Goal: Task Accomplishment & Management: Use online tool/utility

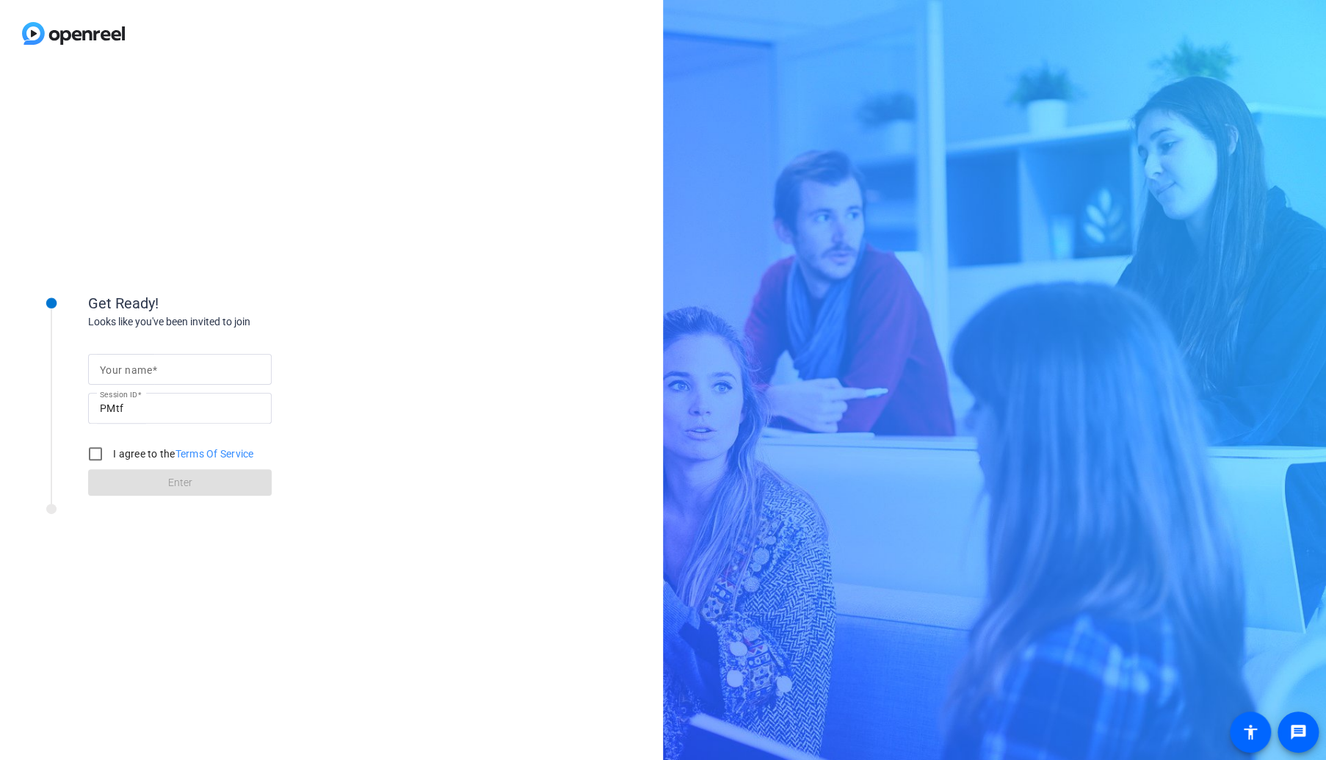
click at [210, 364] on input "Your name" at bounding box center [180, 370] width 160 height 18
type input "[PERSON_NAME]"
click at [93, 449] on input "I agree to the Terms Of Service" at bounding box center [95, 453] width 29 height 29
checkbox input "true"
click at [114, 490] on span at bounding box center [180, 482] width 184 height 35
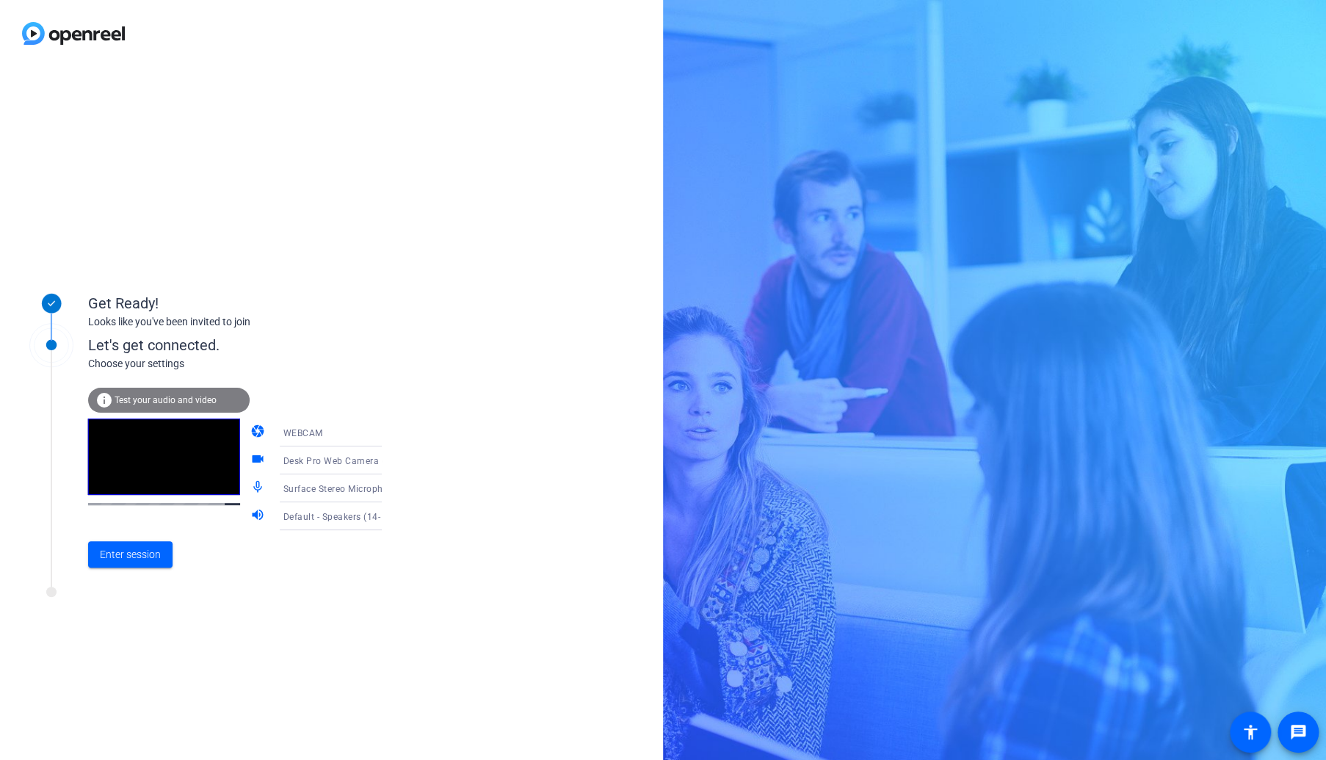
click at [302, 433] on span "WEBCAM" at bounding box center [303, 433] width 40 height 10
click at [294, 487] on span "DESKTOP" at bounding box center [282, 492] width 41 height 18
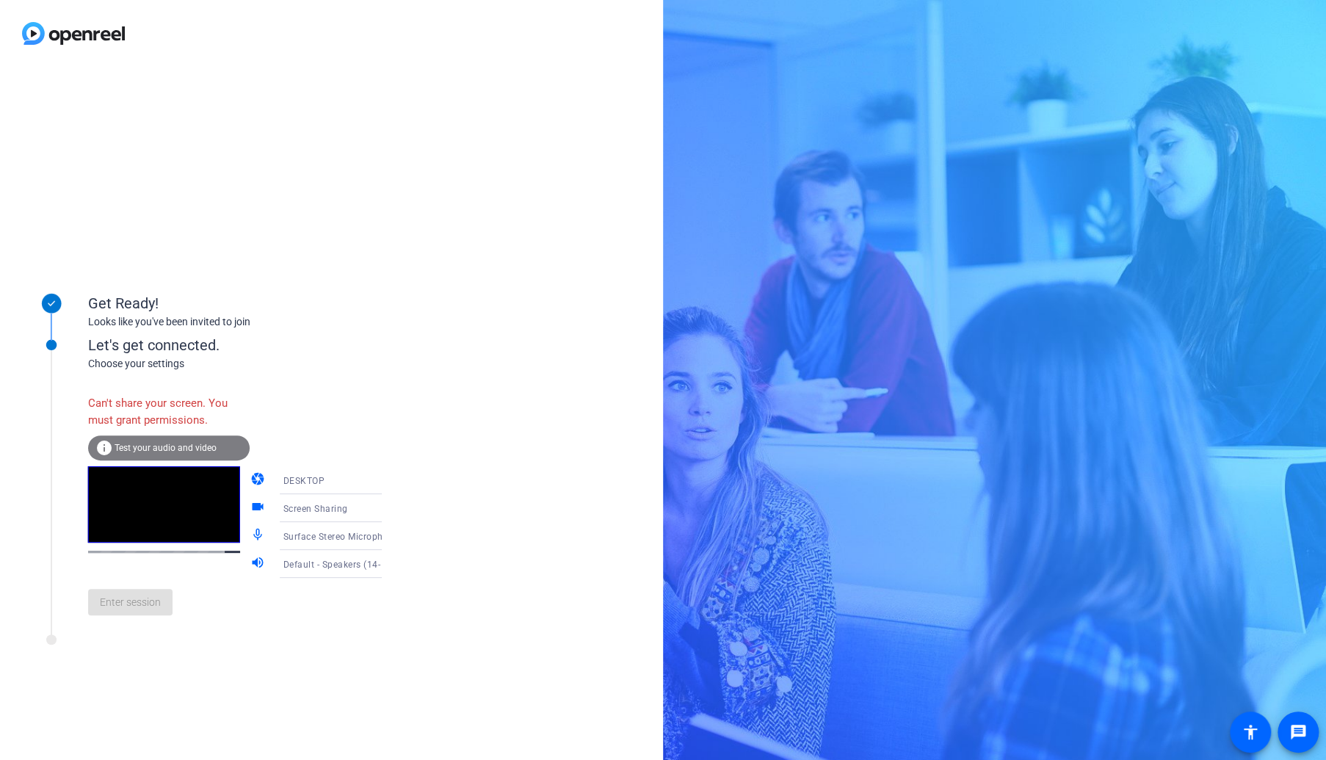
click at [350, 479] on div "DESKTOP" at bounding box center [337, 481] width 109 height 18
click at [300, 504] on span "WEBCAM" at bounding box center [281, 510] width 39 height 18
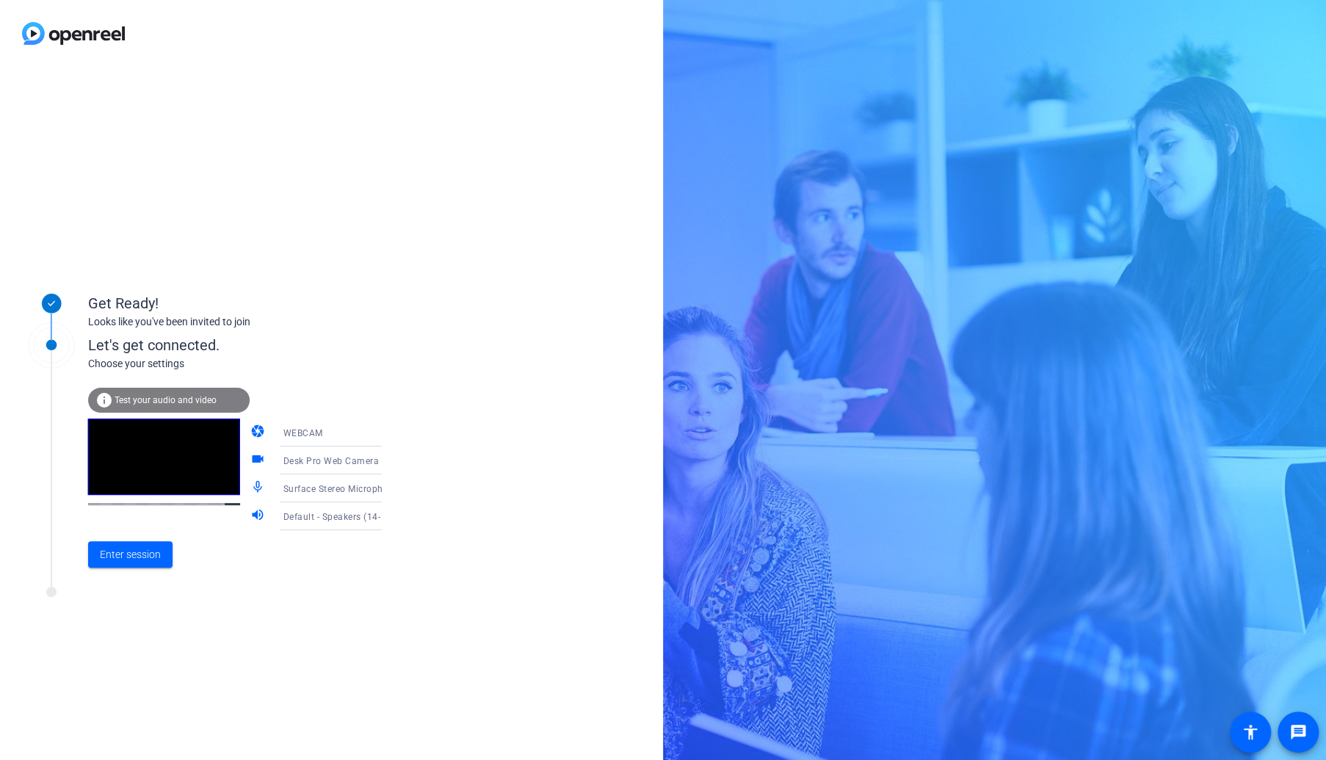
click at [324, 461] on span "Desk Pro Web Camera (05a6:0b04)" at bounding box center [359, 461] width 152 height 12
click at [324, 461] on body "Accessibility Screen-Reader Guide, Feedback, and Issue Reporting | New window G…" at bounding box center [663, 380] width 1326 height 760
click at [294, 546] on span "Surface Camera Front (045e:0990)" at bounding box center [319, 545] width 114 height 35
click at [317, 436] on div "WEBCAM" at bounding box center [337, 433] width 109 height 18
click at [307, 490] on mat-option "DESKTOP" at bounding box center [319, 491] width 126 height 29
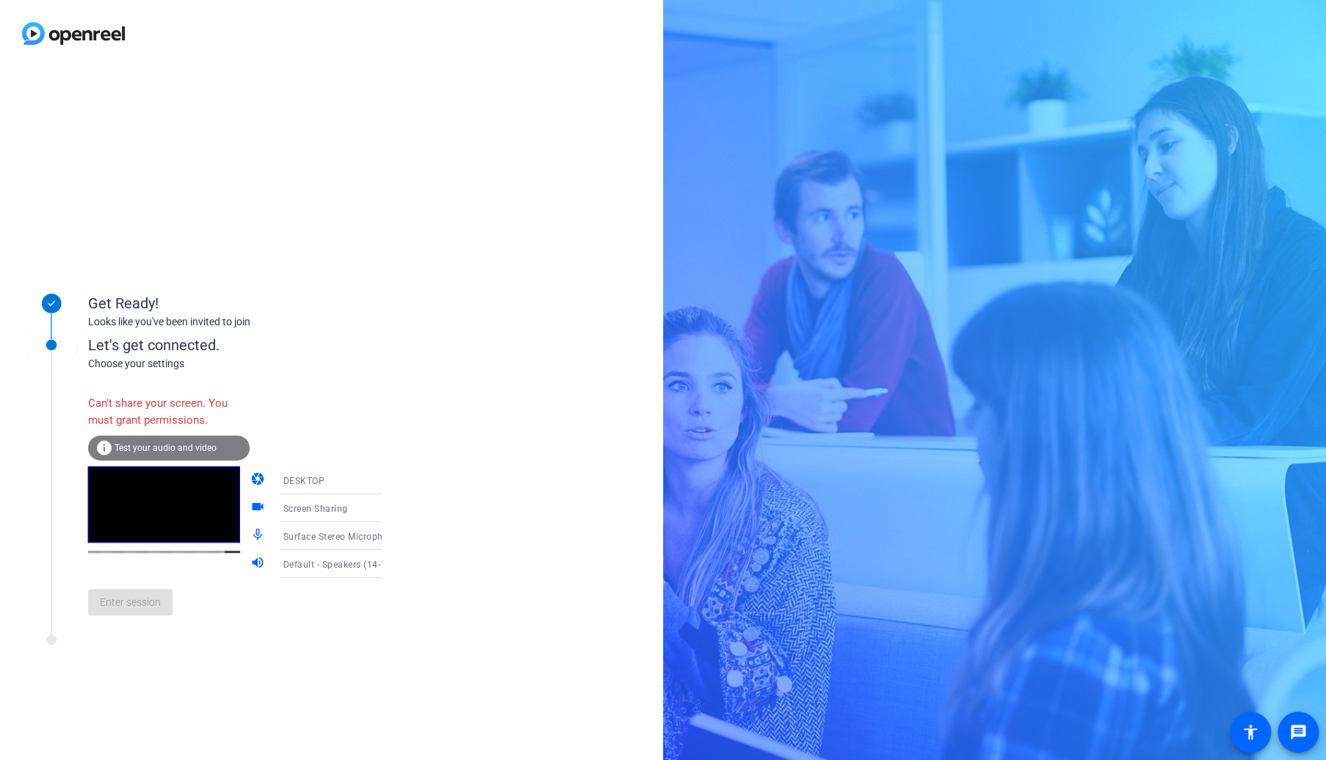
click at [305, 483] on span "DESKTOP" at bounding box center [304, 481] width 42 height 10
click at [296, 503] on span "WEBCAM" at bounding box center [281, 510] width 39 height 18
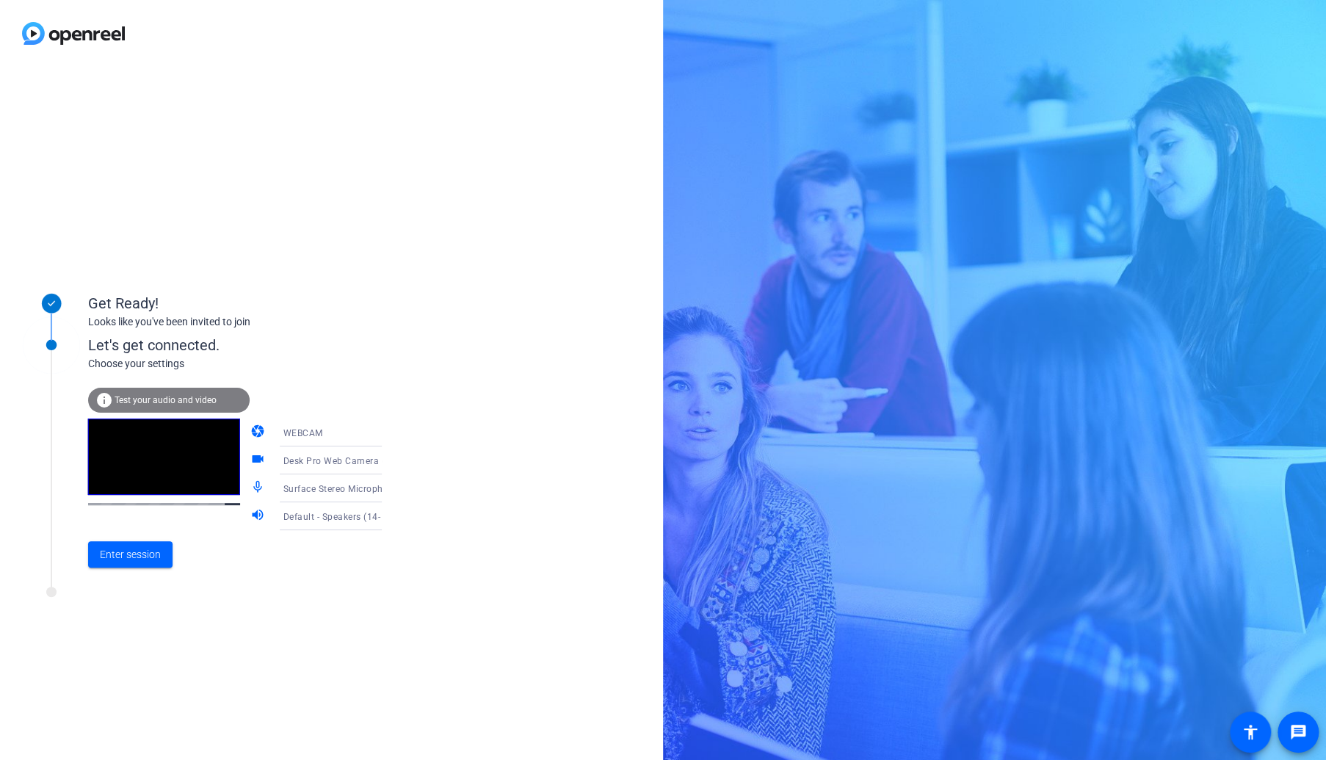
click at [316, 466] on div "Desk Pro Web Camera (05a6:0b04)" at bounding box center [337, 461] width 109 height 18
click at [316, 466] on div at bounding box center [663, 380] width 1326 height 760
click at [118, 547] on span "Enter session" at bounding box center [130, 554] width 61 height 15
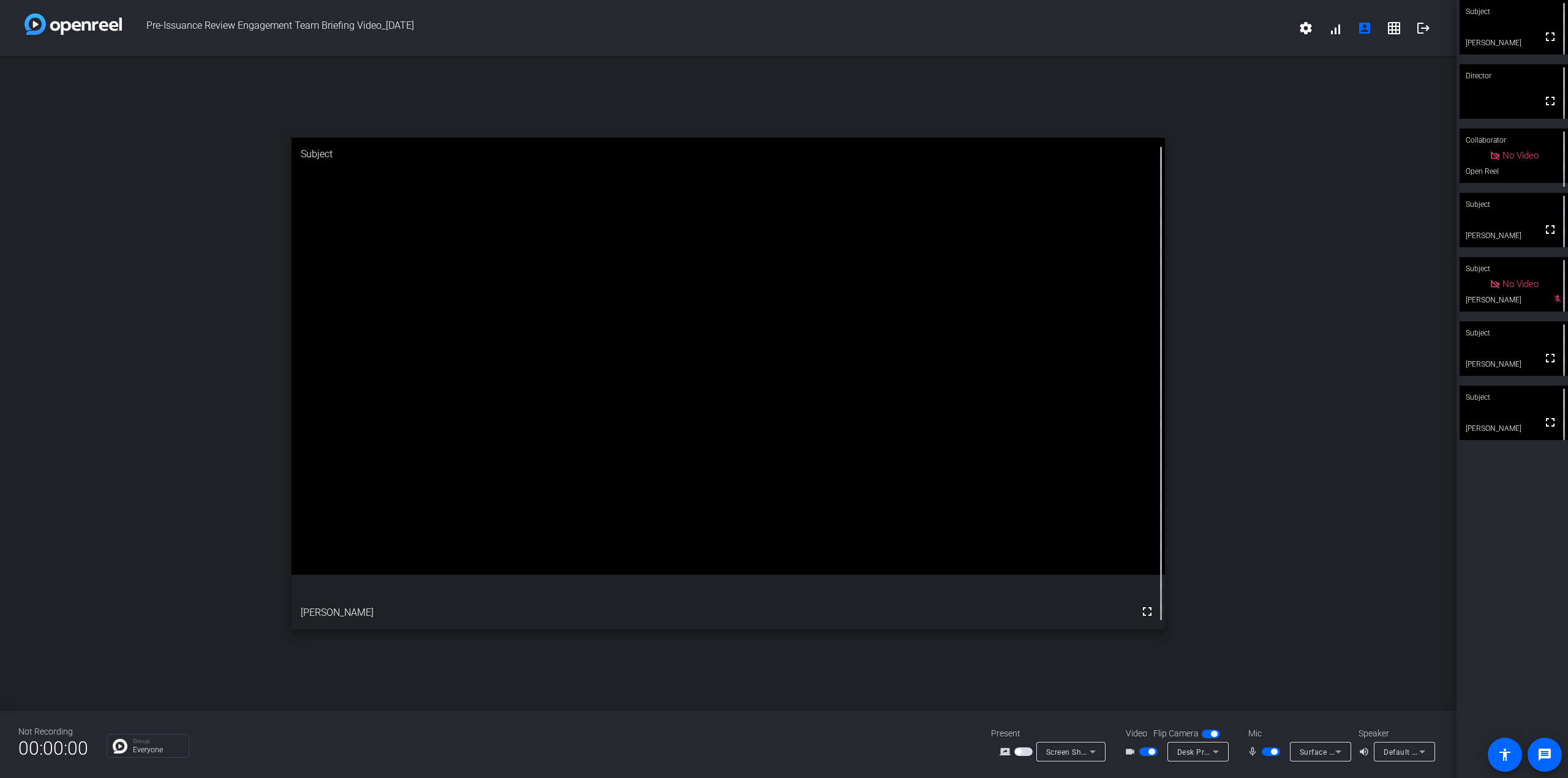
click at [1106, 633] on span "button" at bounding box center [1271, 752] width 18 height 8
click at [1106, 633] on span "button" at bounding box center [1265, 751] width 6 height 6
click at [1106, 633] on span "button" at bounding box center [1271, 752] width 18 height 8
click at [1106, 633] on span "button" at bounding box center [1265, 751] width 6 height 6
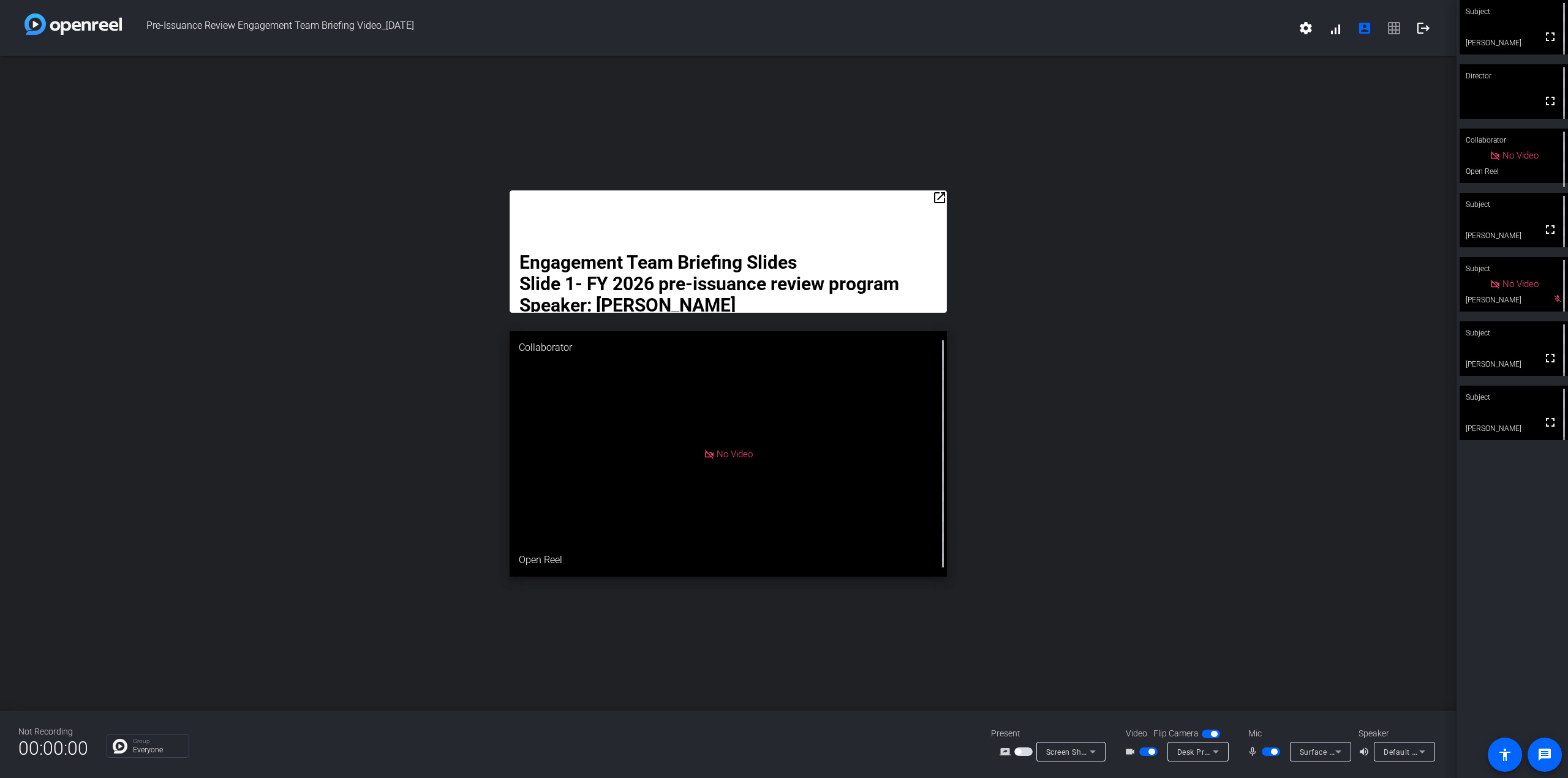
click at [938, 200] on mat-icon "open_in_new" at bounding box center [940, 198] width 15 height 15
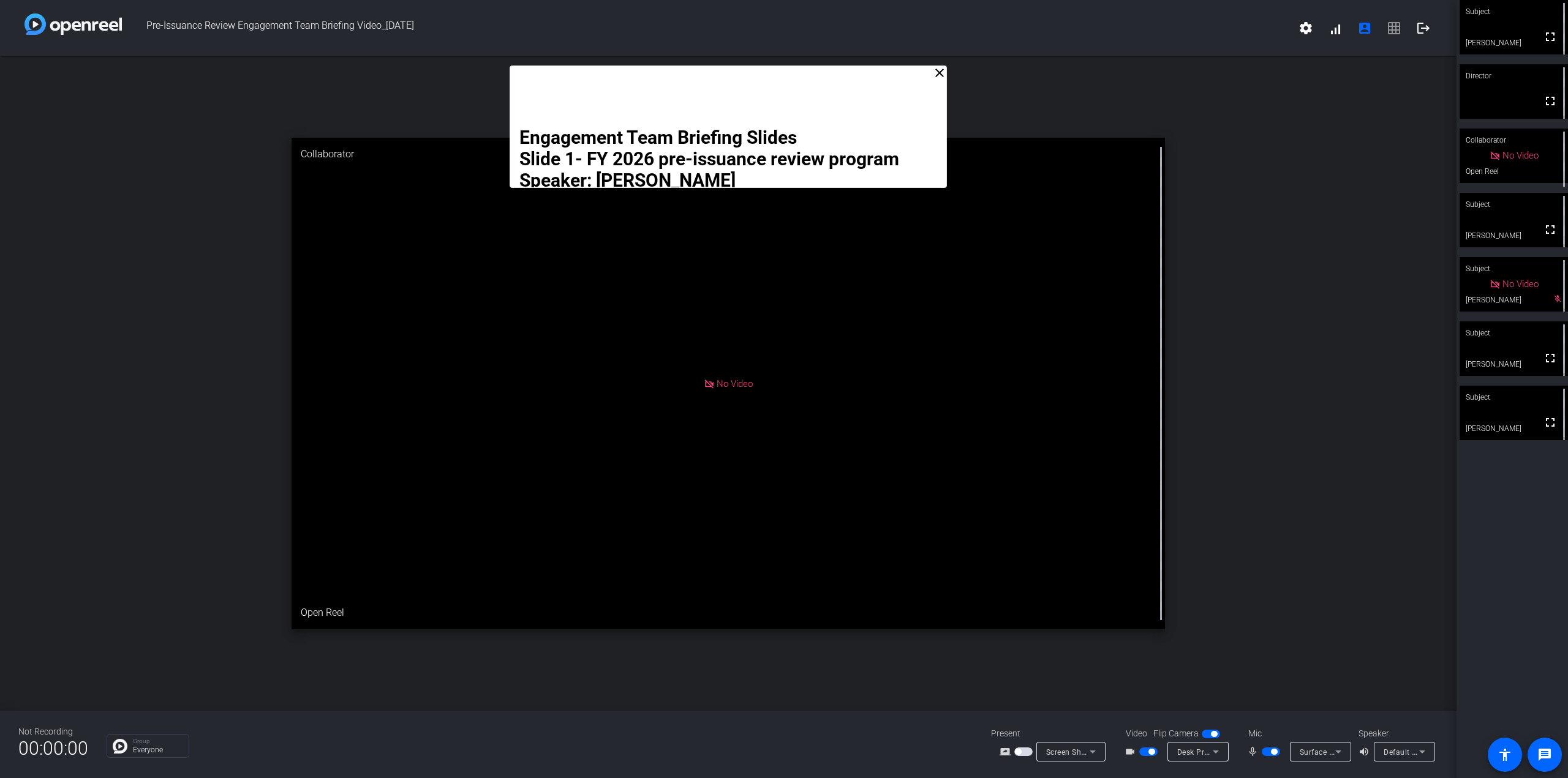
click at [936, 74] on mat-icon "close" at bounding box center [940, 73] width 15 height 15
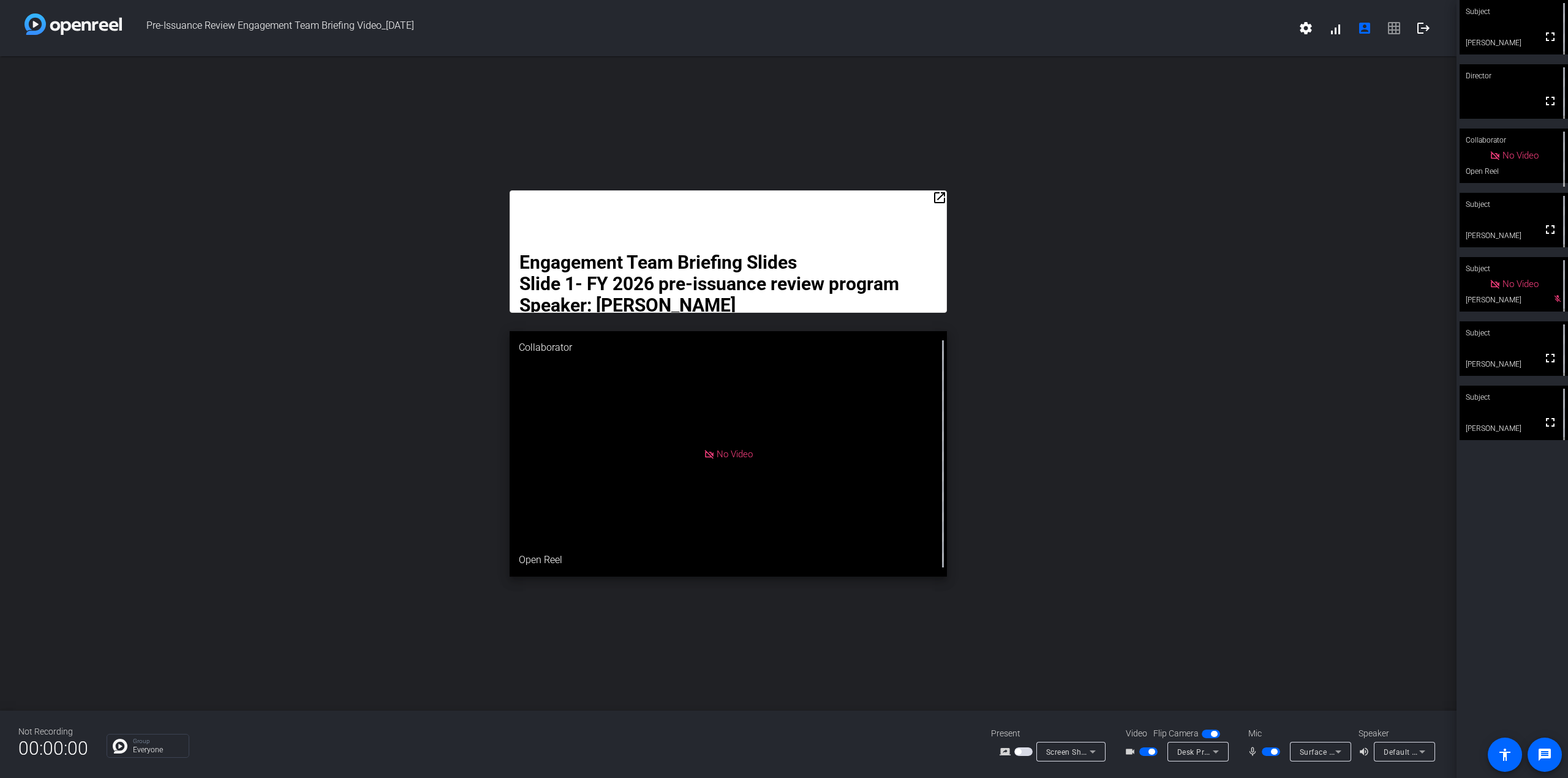
click at [936, 194] on mat-icon "open_in_new" at bounding box center [940, 198] width 15 height 15
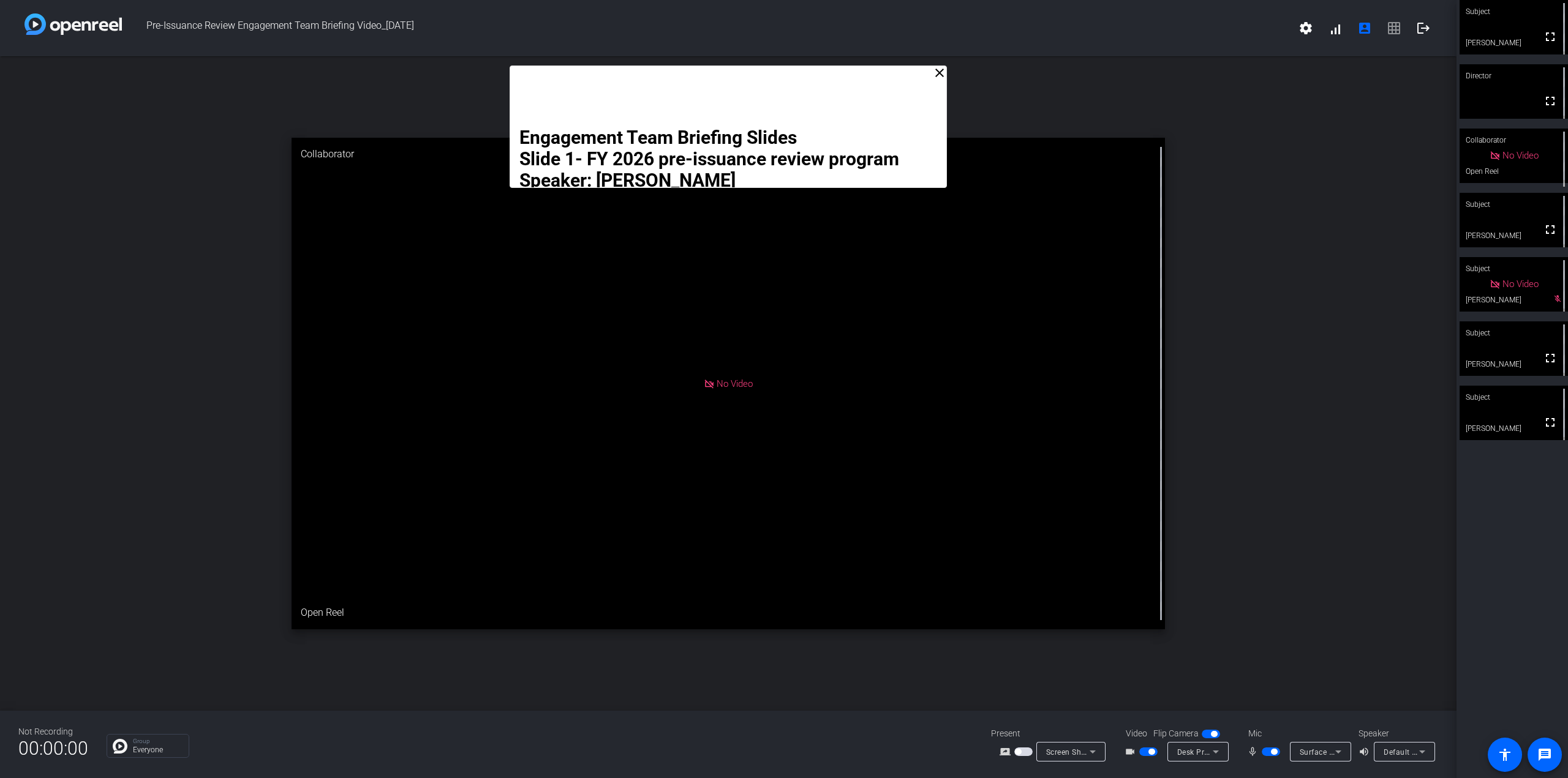
click at [940, 72] on mat-icon "close" at bounding box center [940, 73] width 15 height 15
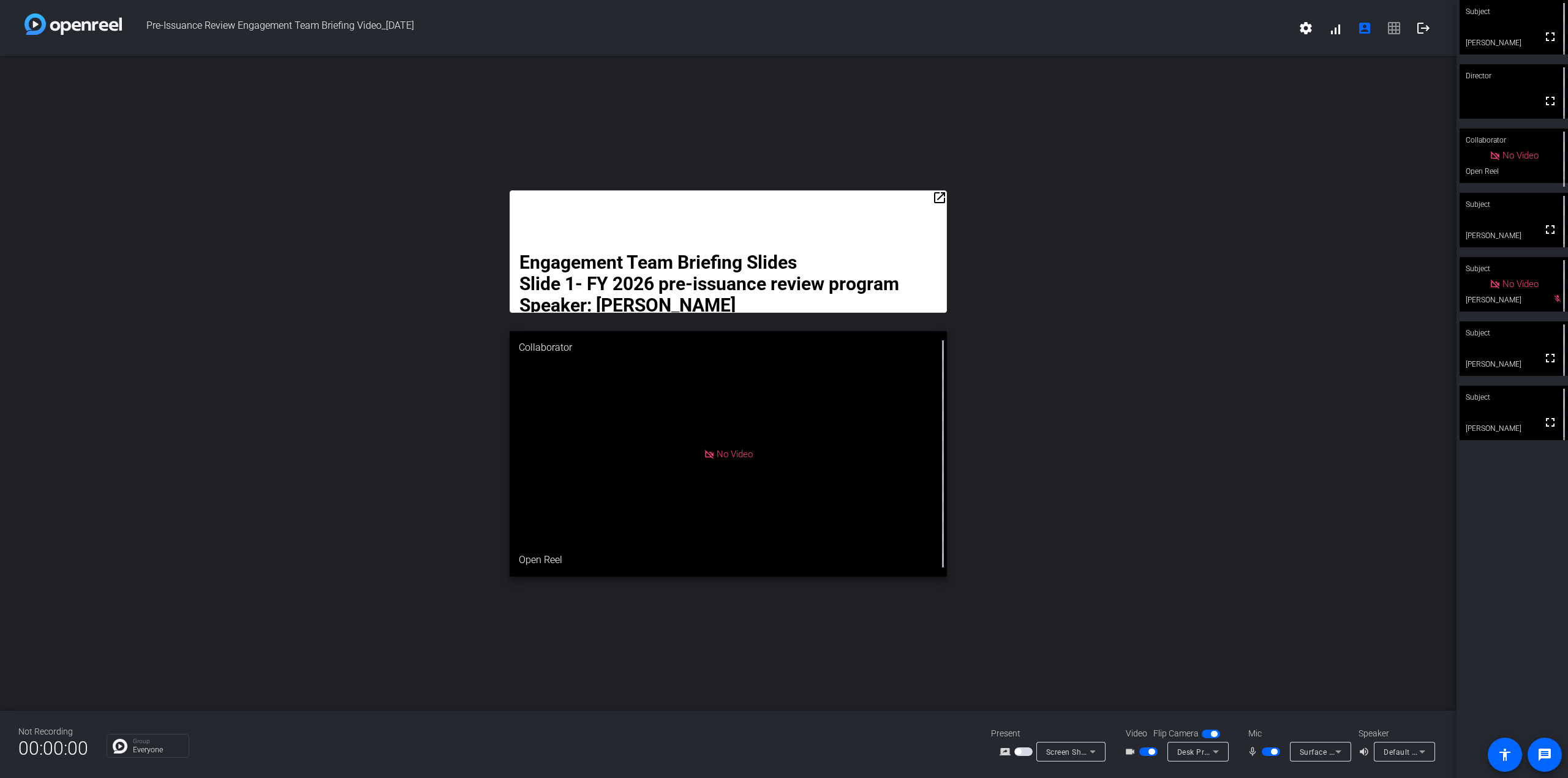
click at [797, 254] on strong "Engagement Team Briefing Slides" at bounding box center [658, 263] width 278 height 22
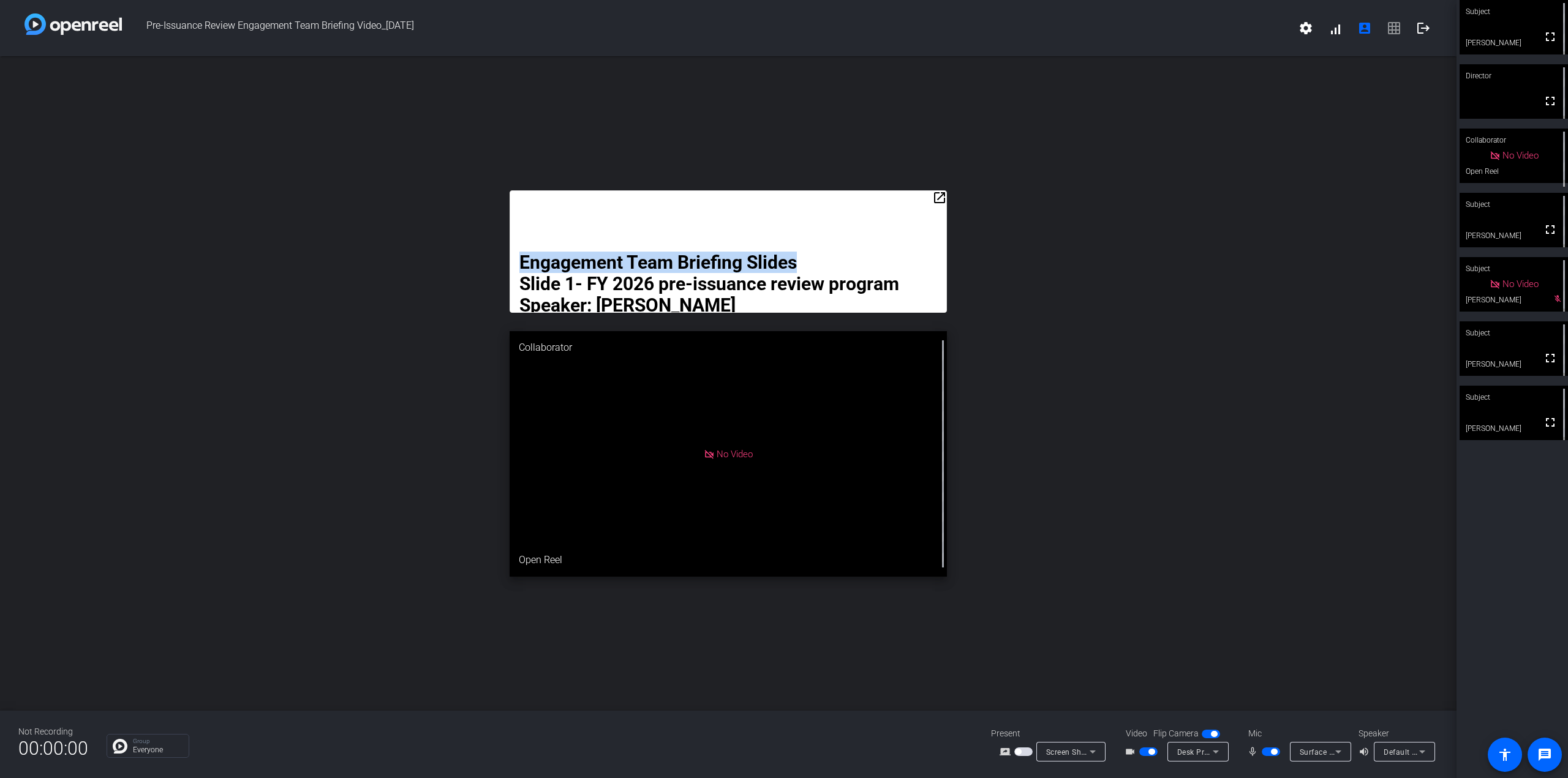
click at [937, 193] on mat-icon "open_in_new" at bounding box center [940, 198] width 15 height 15
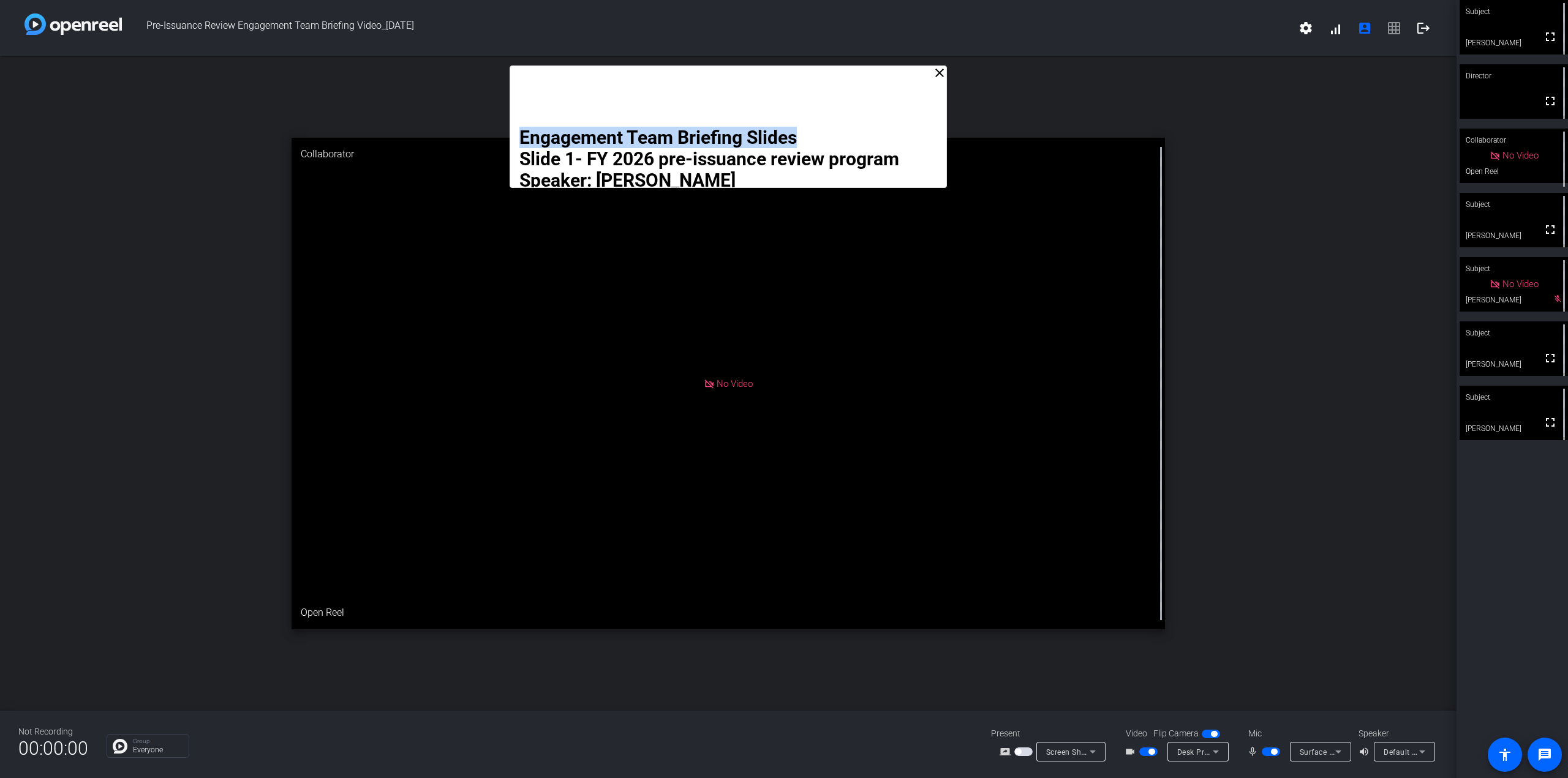
click at [941, 74] on mat-icon "close" at bounding box center [940, 73] width 15 height 15
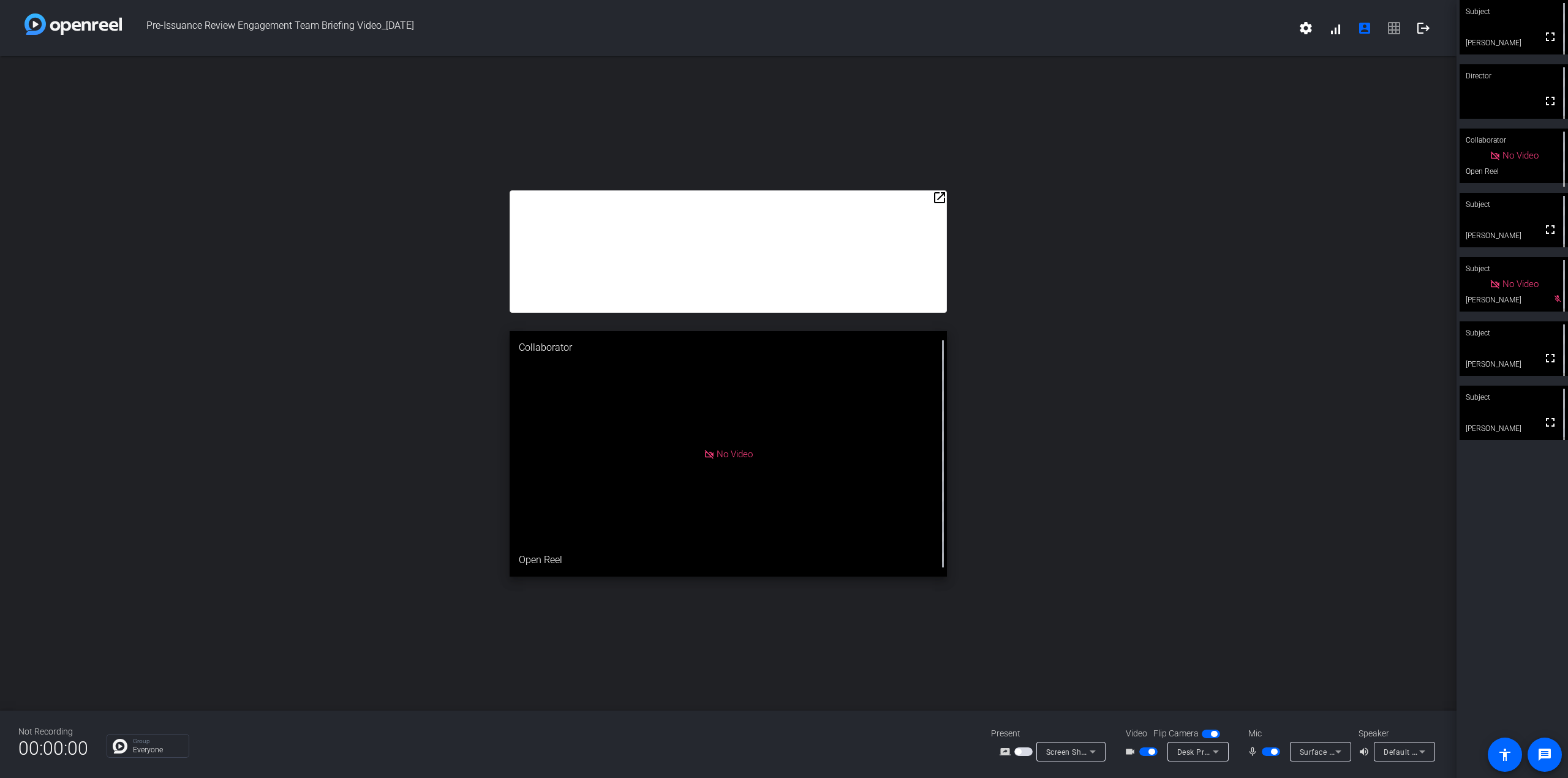
click at [938, 198] on mat-icon "open_in_new" at bounding box center [940, 198] width 15 height 15
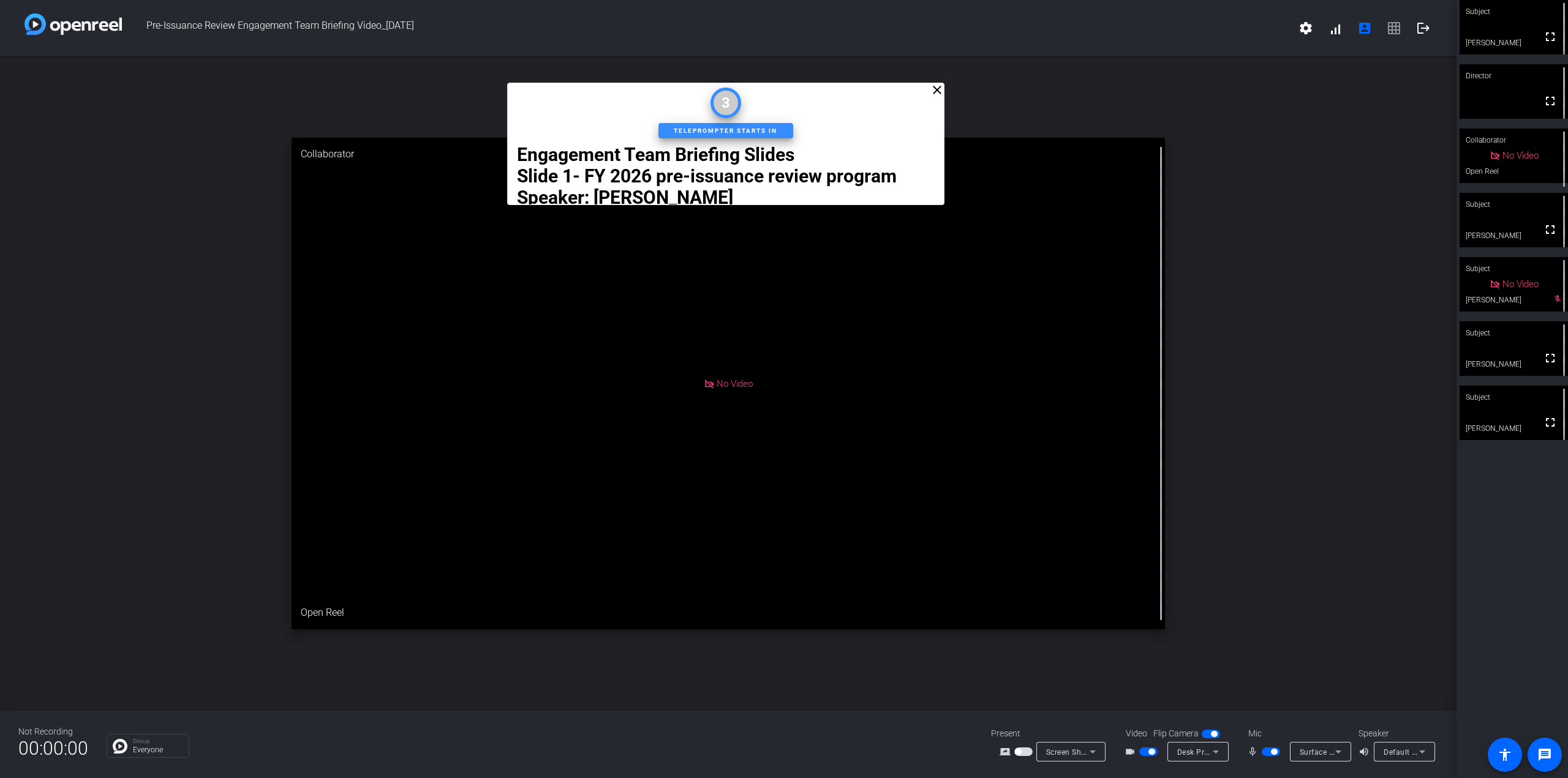
drag, startPoint x: 937, startPoint y: 184, endPoint x: 940, endPoint y: 204, distance: 20.2
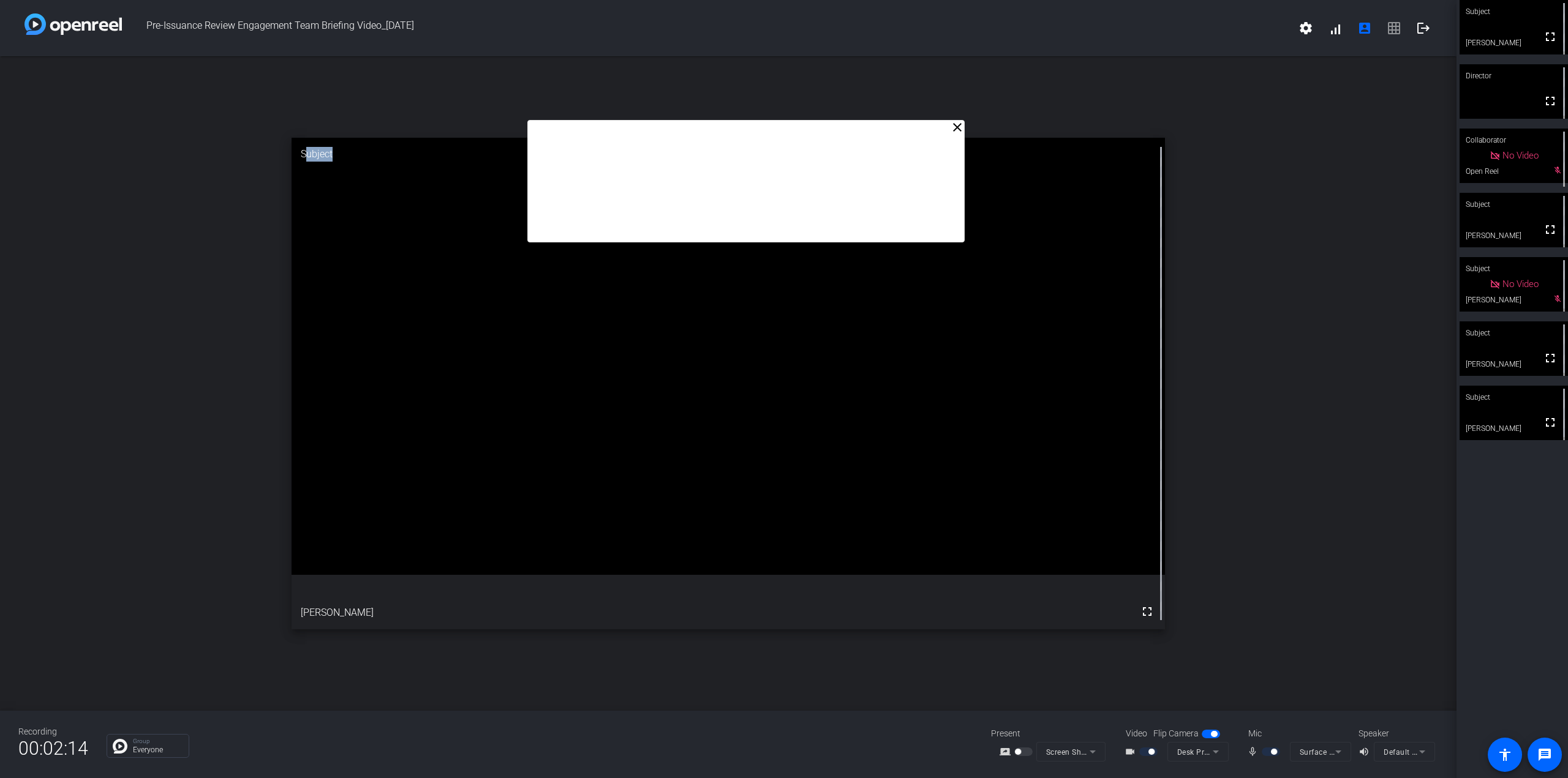
drag, startPoint x: 945, startPoint y: 208, endPoint x: 961, endPoint y: 241, distance: 36.7
click at [961, 241] on div "Engagement Team Briefing Slides Slide 1- FY 2026 pre-issuance review program Sp…" at bounding box center [746, 181] width 437 height 123
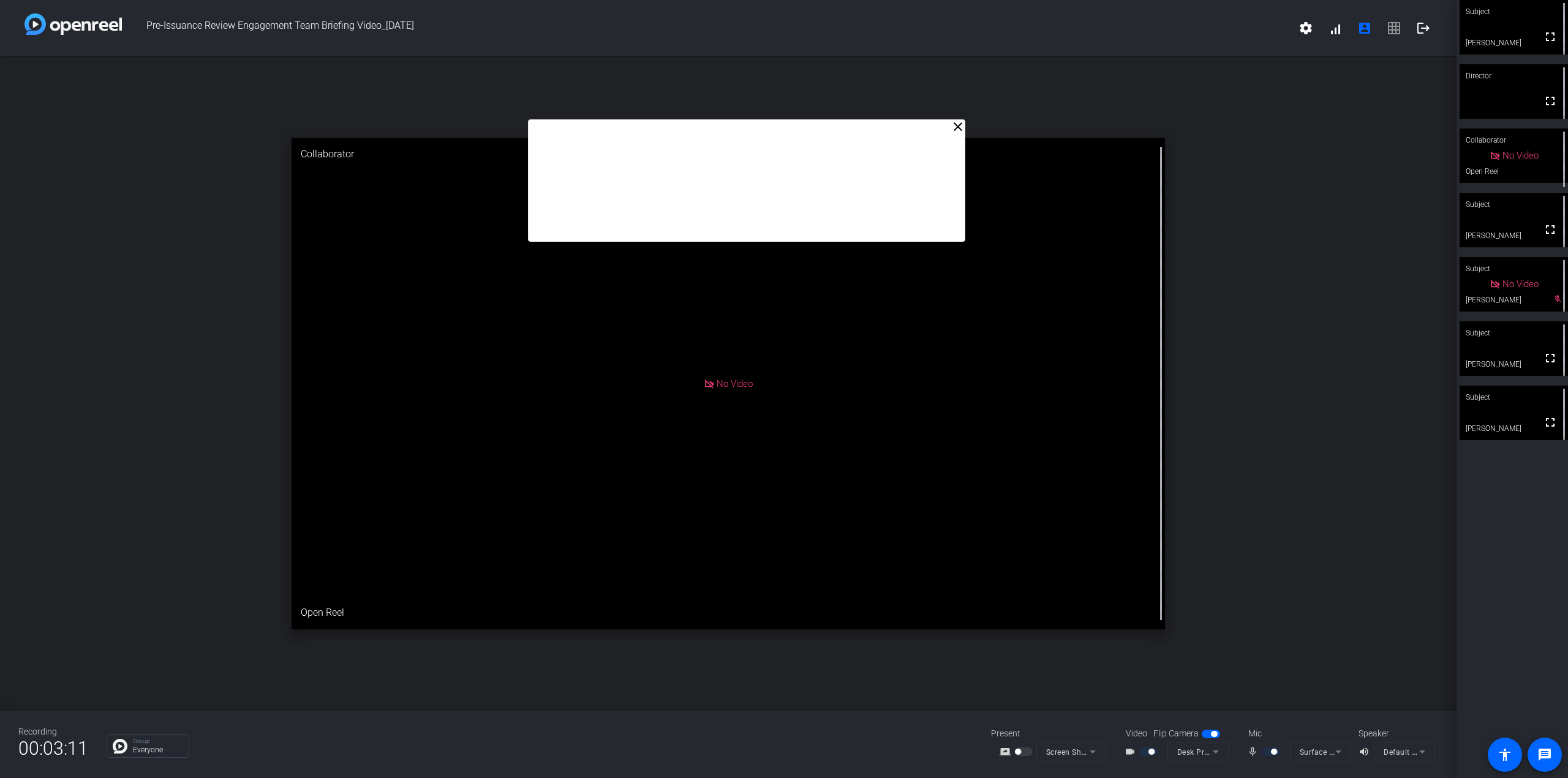
drag, startPoint x: 961, startPoint y: 237, endPoint x: 985, endPoint y: 274, distance: 44.1
drag, startPoint x: 985, startPoint y: 274, endPoint x: 929, endPoint y: 177, distance: 112.0
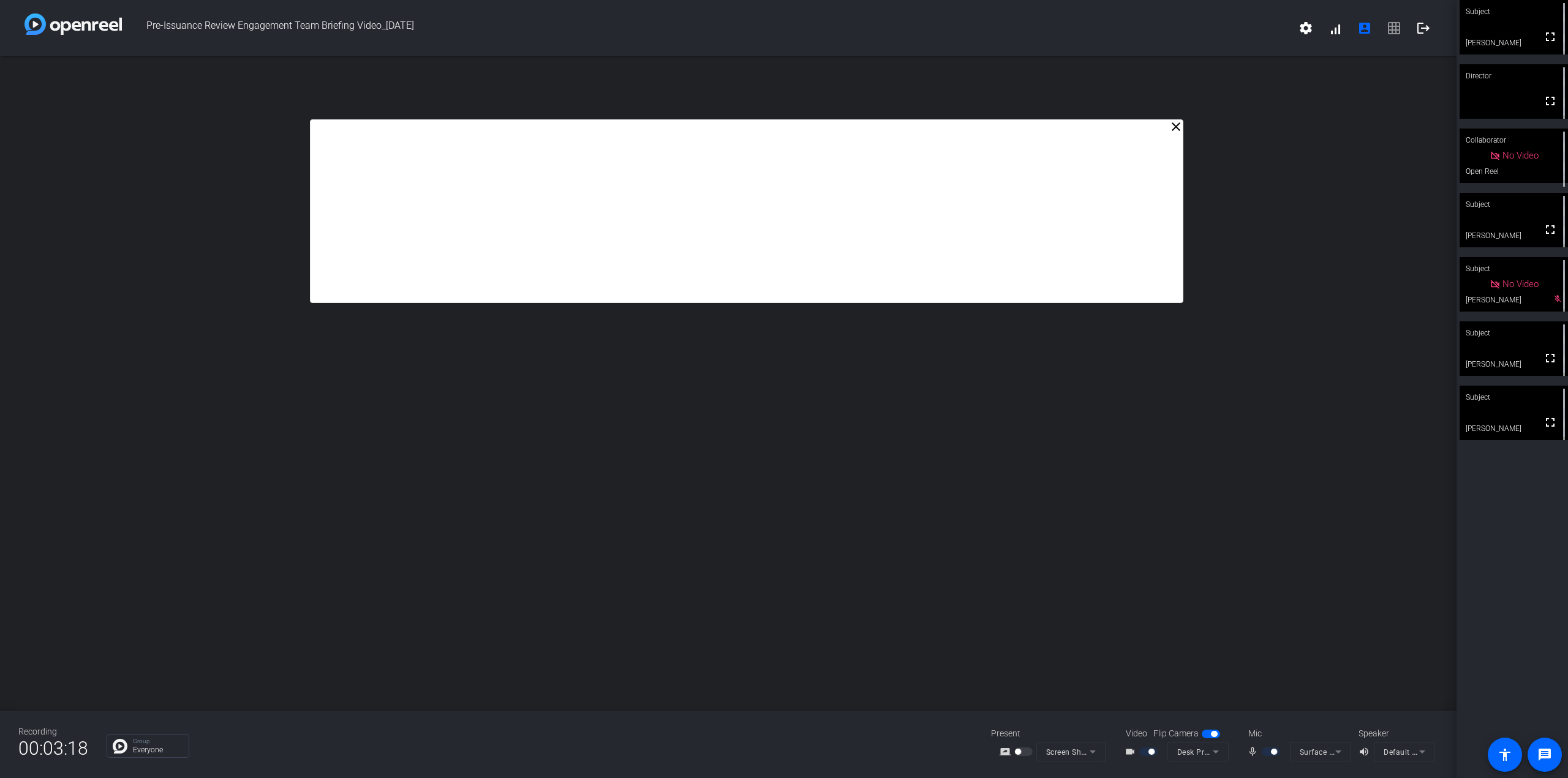
click at [836, 323] on div "close Engagement Team Briefing Slides Slide 1- FY 2026 pre-issuance review prog…" at bounding box center [728, 384] width 1457 height 655
click at [815, 420] on div "close Engagement Team Briefing Slides Slide 1- FY 2026 pre-issuance review prog…" at bounding box center [728, 384] width 1457 height 655
click at [1106, 129] on mat-icon "close" at bounding box center [1176, 127] width 15 height 15
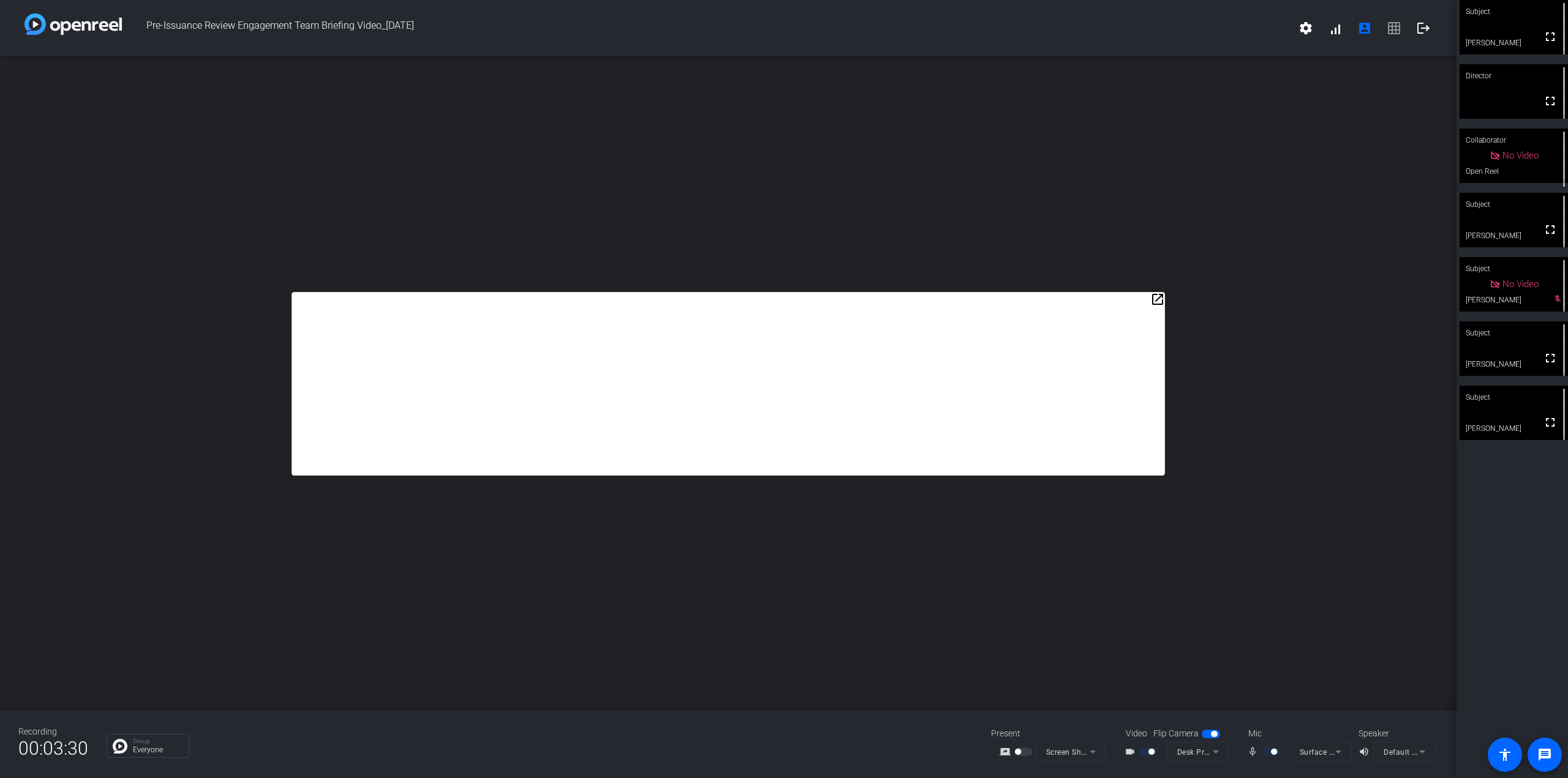
click at [1106, 296] on mat-icon "open_in_new" at bounding box center [1158, 299] width 15 height 15
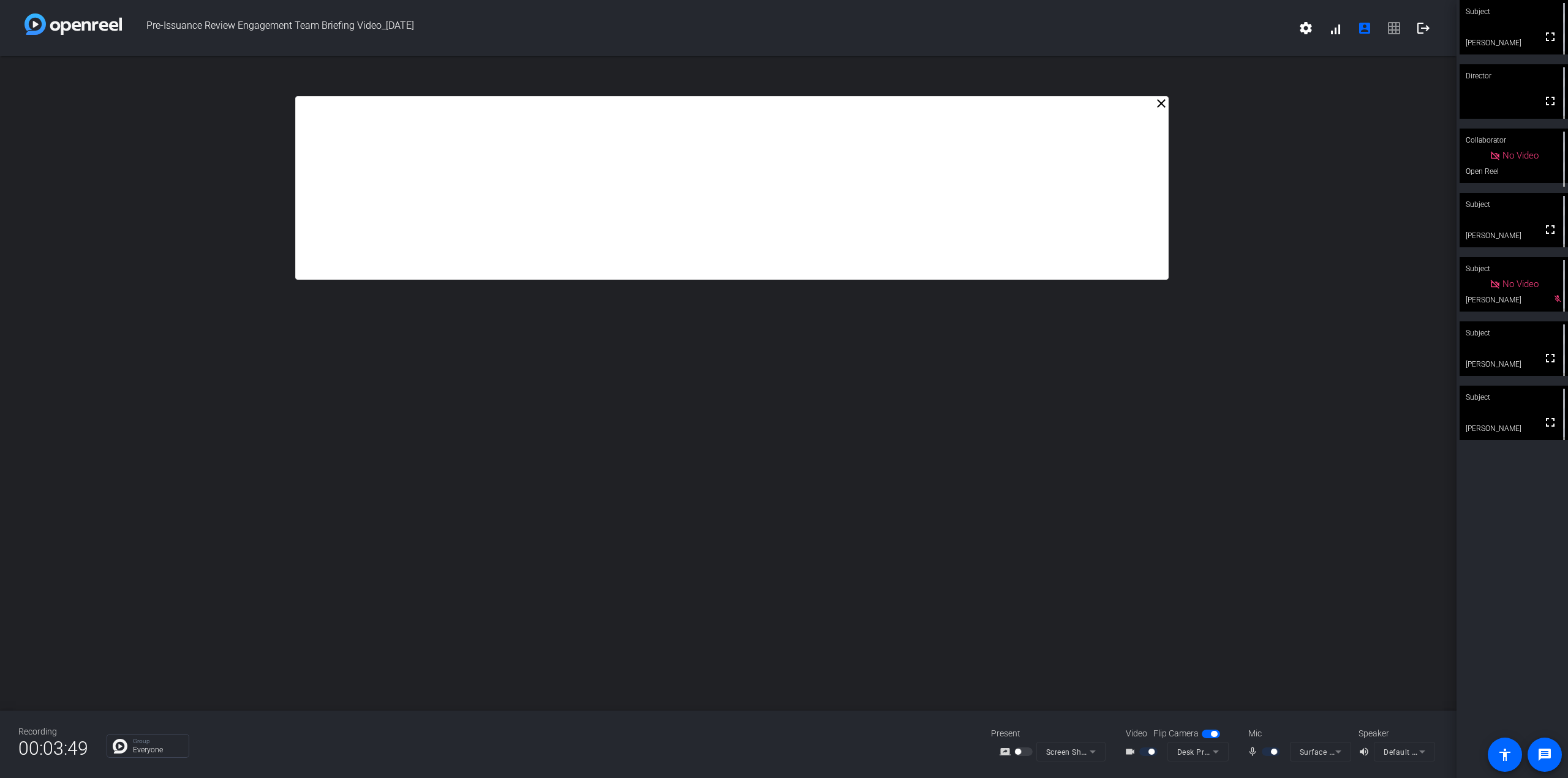
drag, startPoint x: 910, startPoint y: 193, endPoint x: 914, endPoint y: 224, distance: 31.3
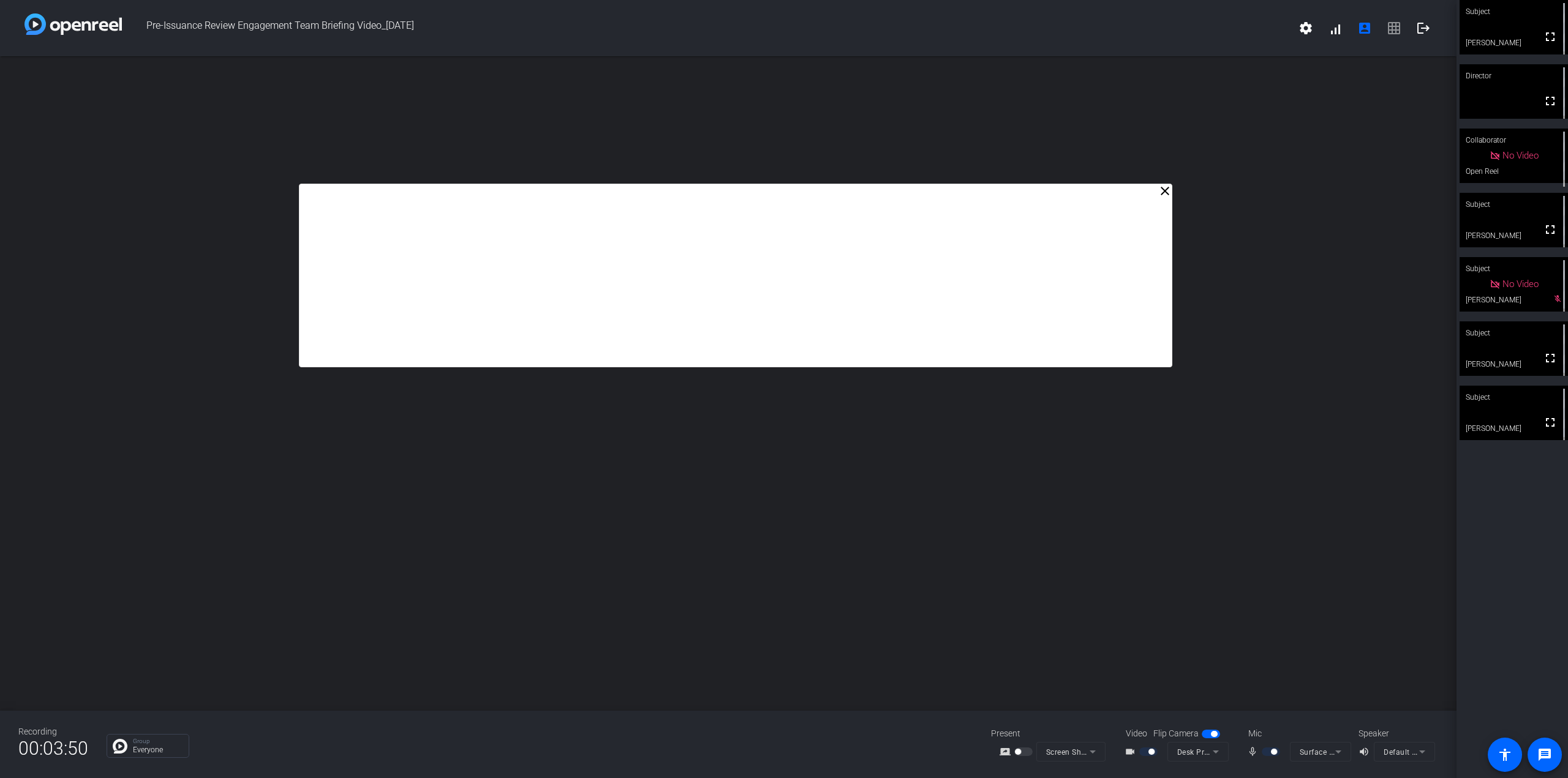
drag, startPoint x: 914, startPoint y: 224, endPoint x: 917, endPoint y: 310, distance: 86.1
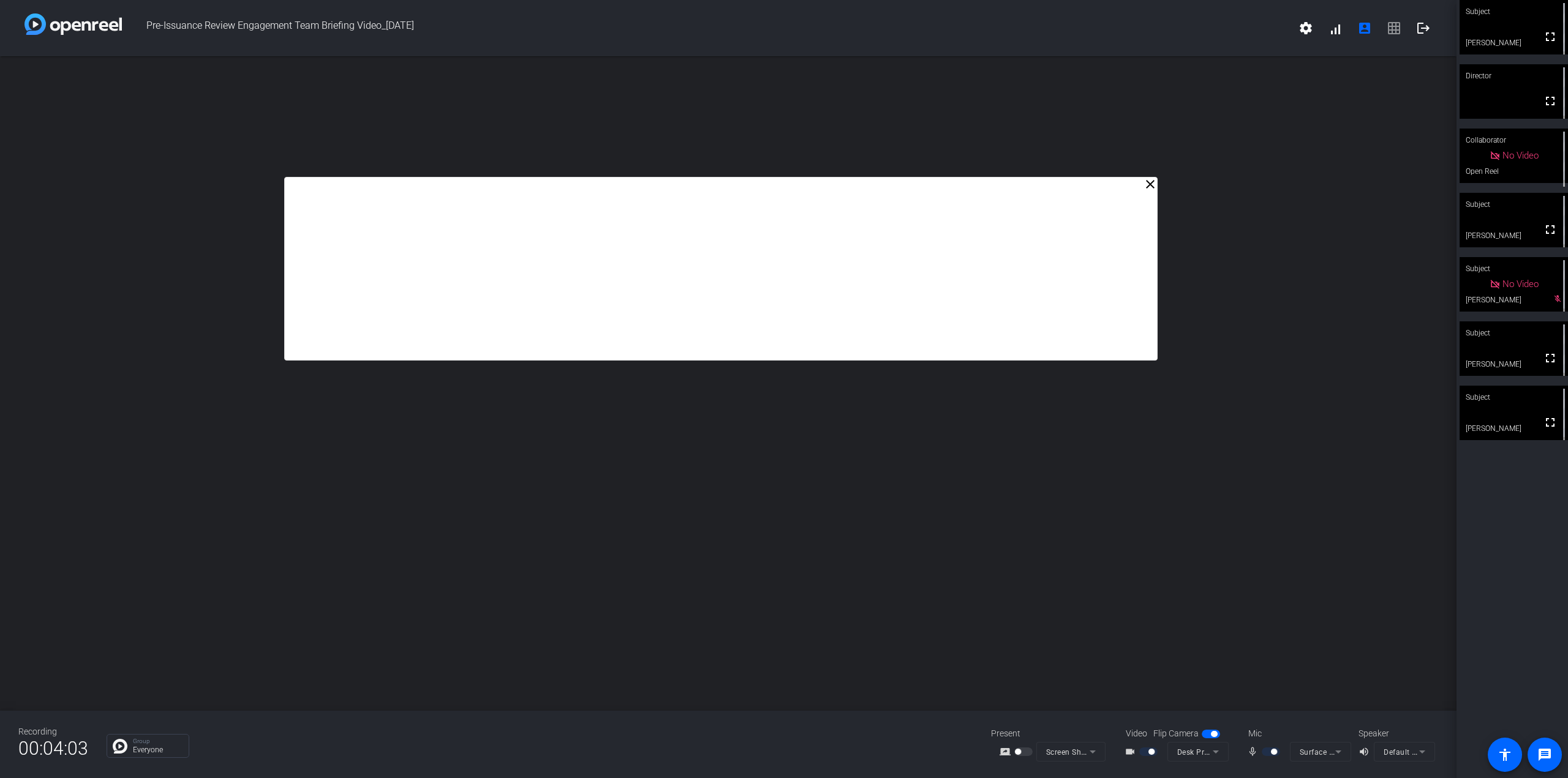
drag, startPoint x: 795, startPoint y: 292, endPoint x: 781, endPoint y: 286, distance: 15.2
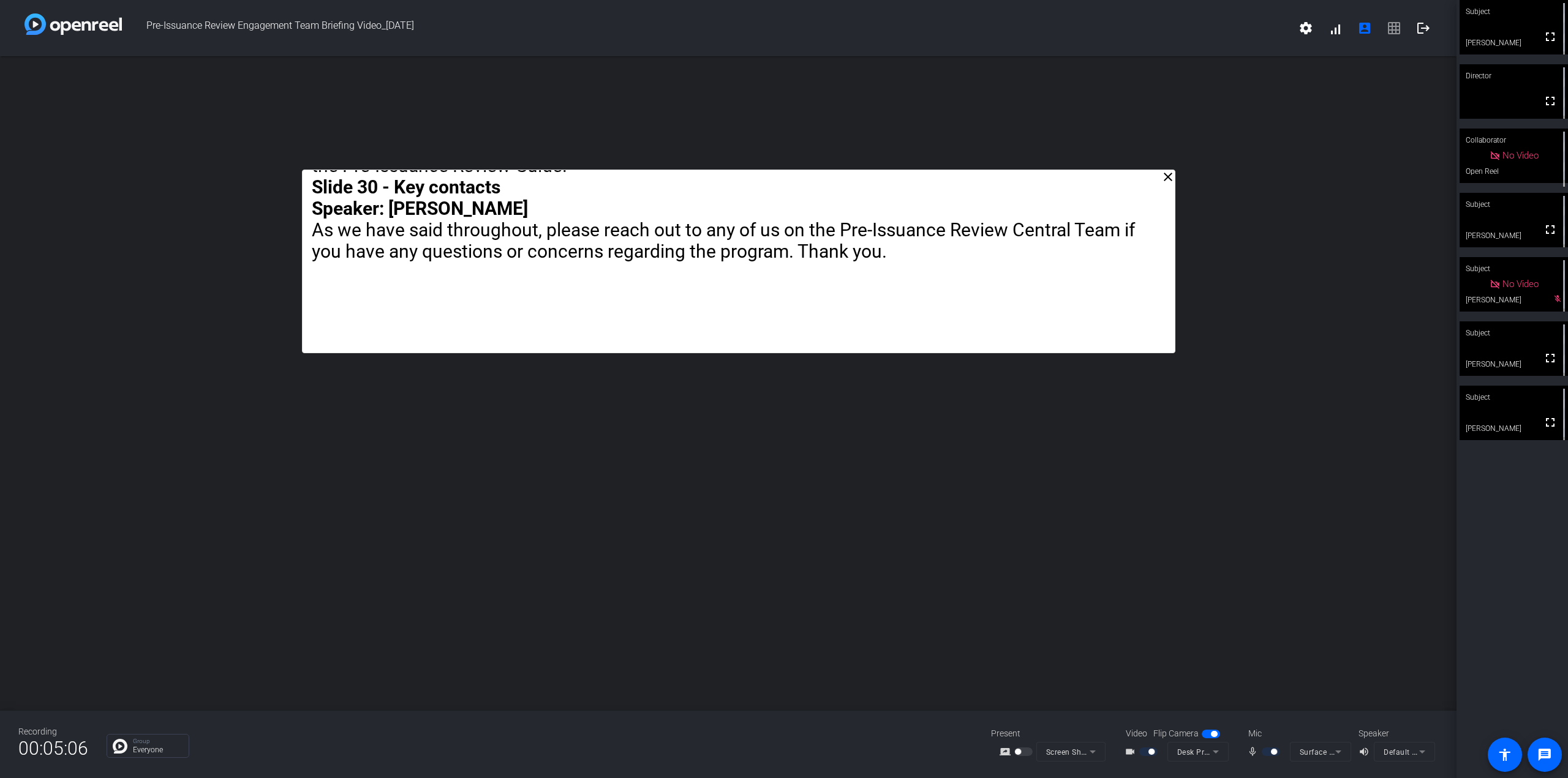
drag, startPoint x: 1157, startPoint y: 247, endPoint x: 1175, endPoint y: 352, distance: 106.5
